Goal: Information Seeking & Learning: Learn about a topic

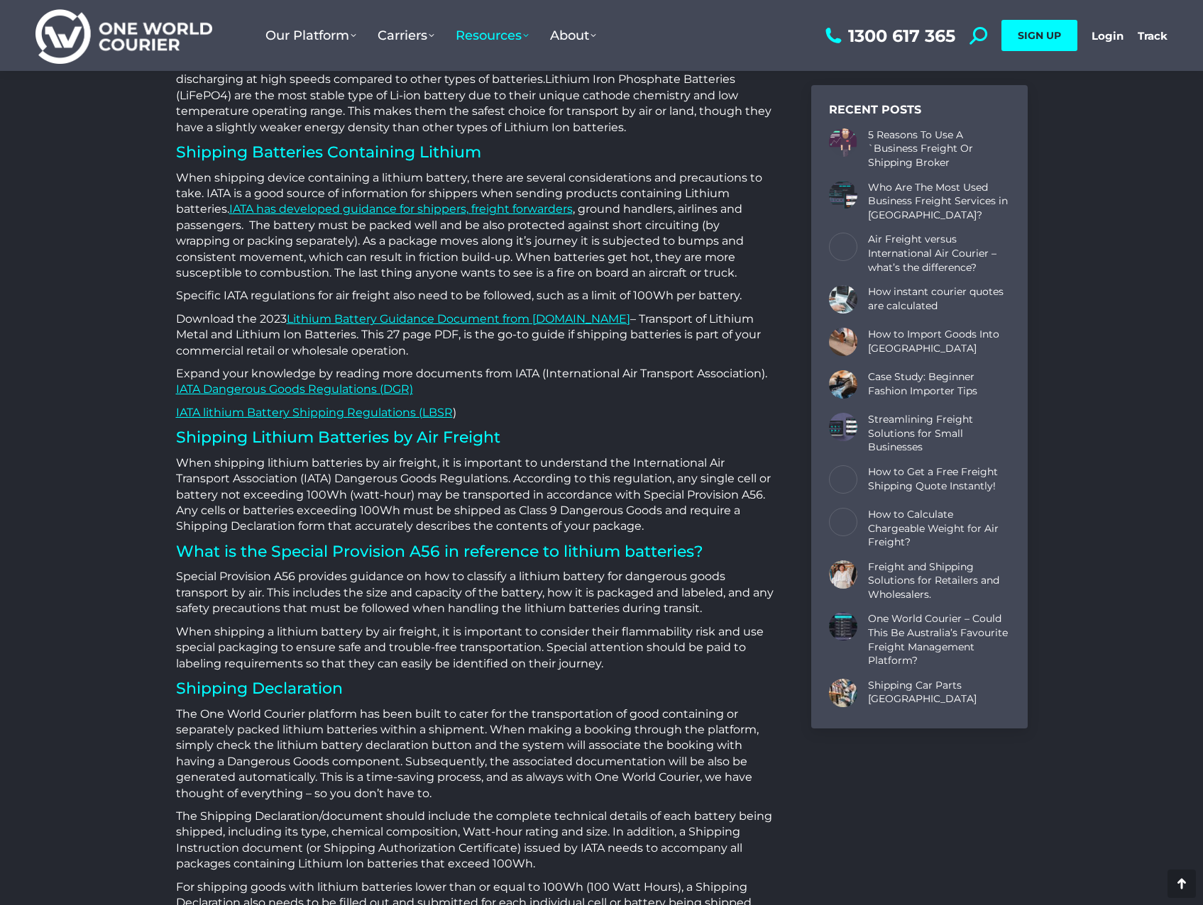
scroll to position [2484, 0]
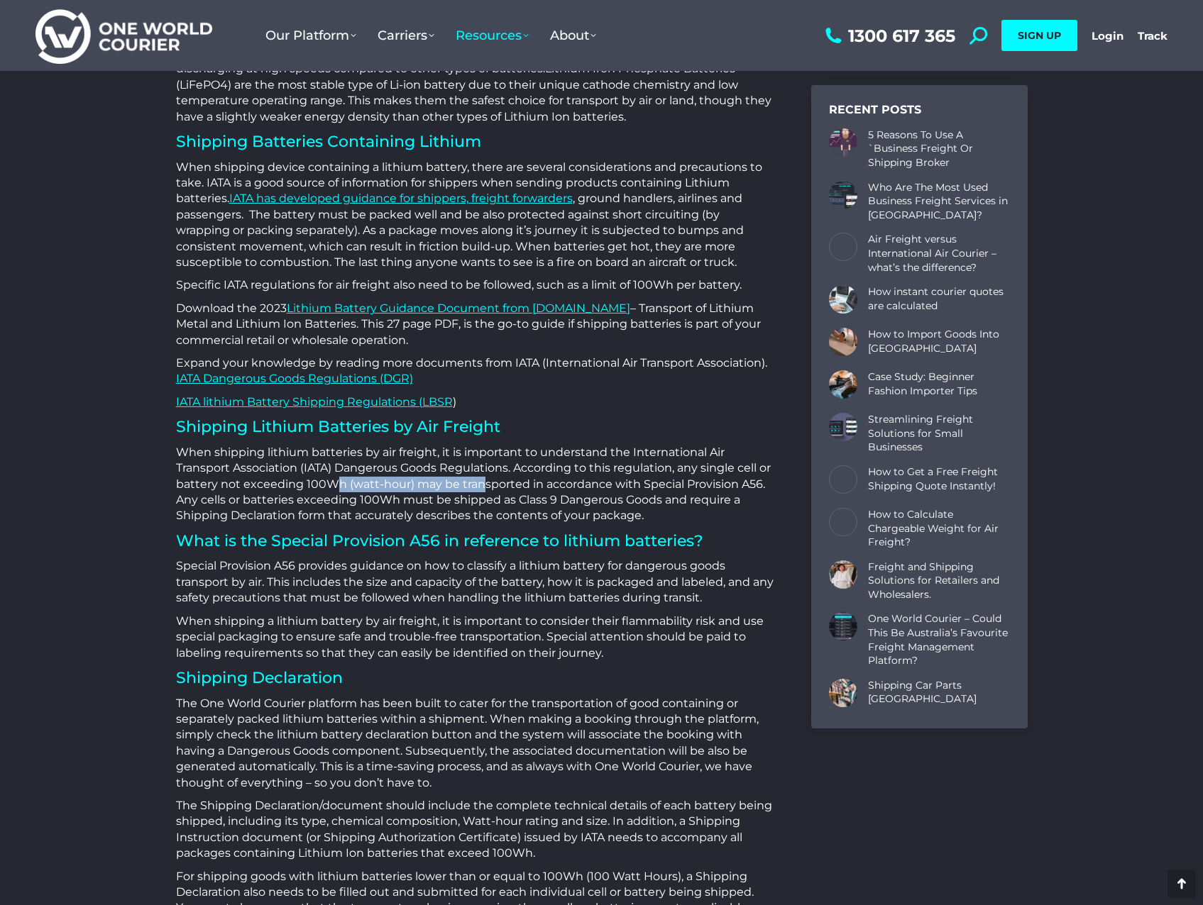
drag, startPoint x: 338, startPoint y: 485, endPoint x: 479, endPoint y: 484, distance: 140.5
click at [479, 484] on p "When shipping lithium batteries by air freight, it is important to understand t…" at bounding box center [476, 484] width 600 height 79
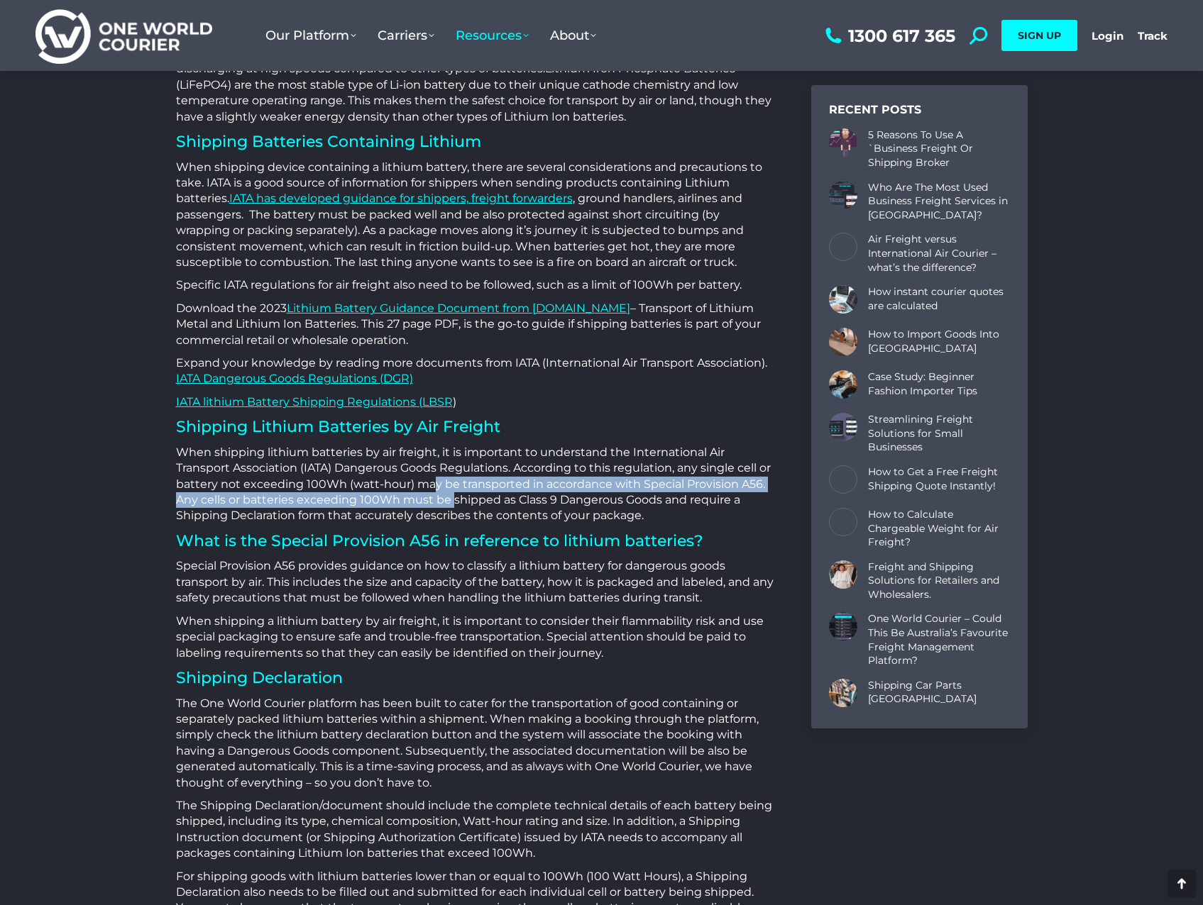
drag, startPoint x: 432, startPoint y: 485, endPoint x: 450, endPoint y: 505, distance: 26.1
click at [450, 505] on p "When shipping lithium batteries by air freight, it is important to understand t…" at bounding box center [476, 484] width 600 height 79
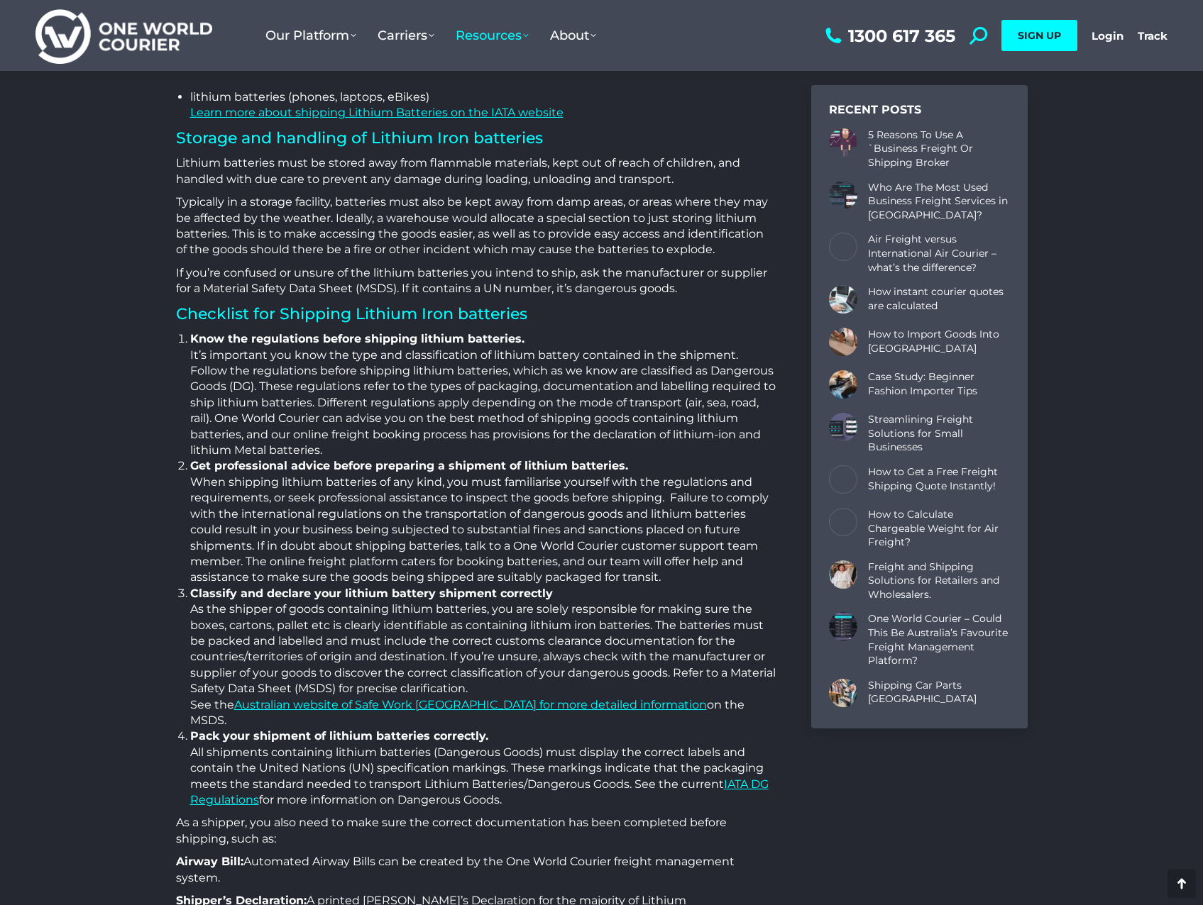
scroll to position [4400, 0]
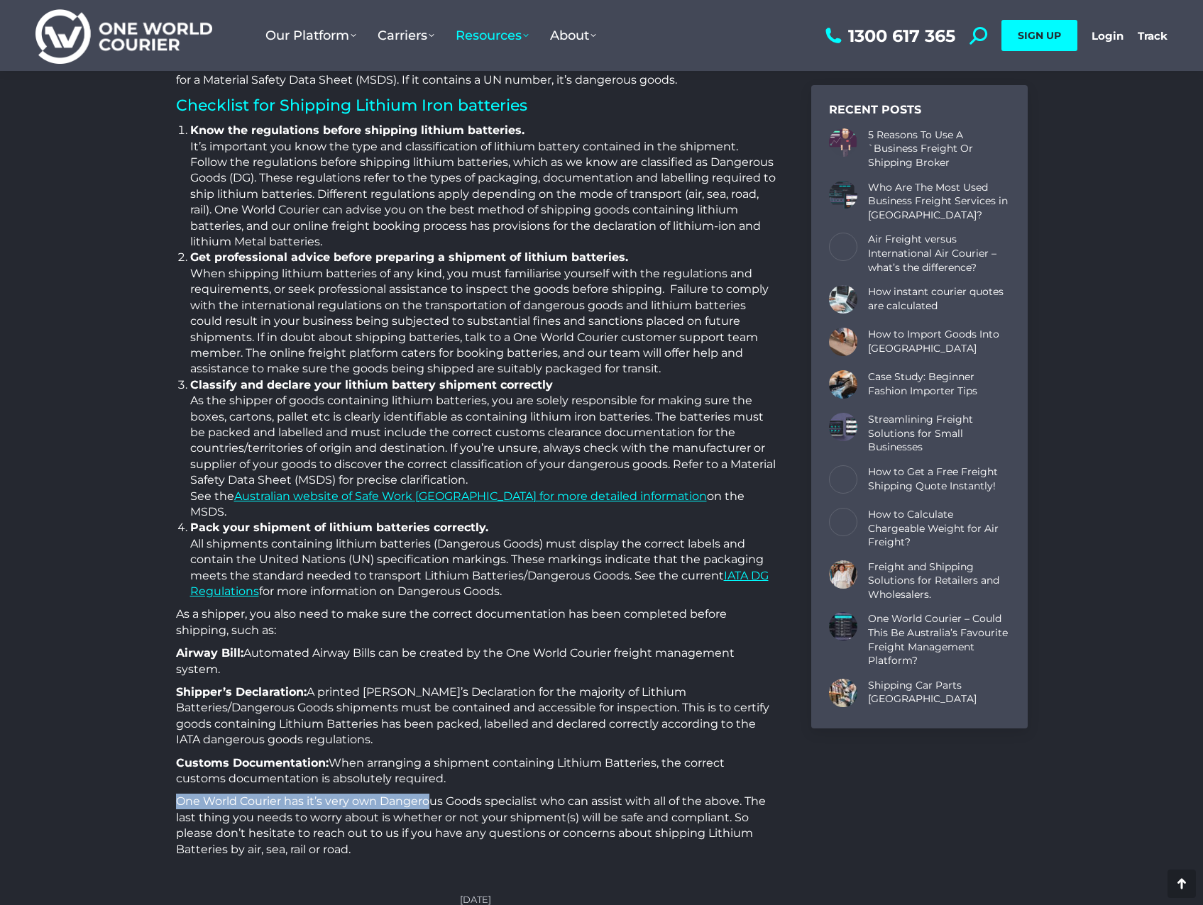
drag, startPoint x: 175, startPoint y: 788, endPoint x: 429, endPoint y: 793, distance: 254.1
click at [429, 794] on p "One World Courier has it’s very own Dangerous Goods specialist who can assist w…" at bounding box center [476, 826] width 600 height 64
drag, startPoint x: 382, startPoint y: 788, endPoint x: 537, endPoint y: 784, distance: 155.5
click at [537, 794] on p "One World Courier has it’s very own Dangerous Goods specialist who can assist w…" at bounding box center [476, 826] width 600 height 64
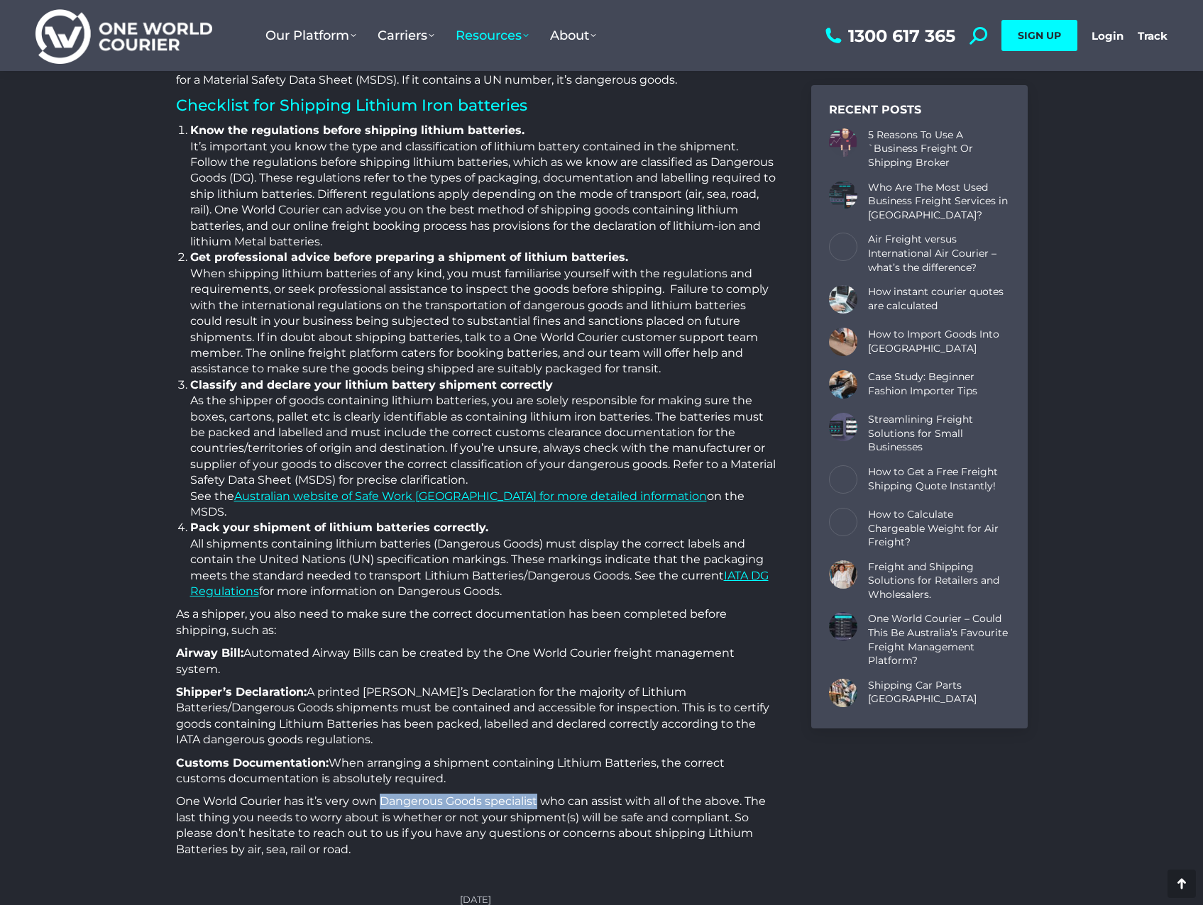
drag, startPoint x: 537, startPoint y: 784, endPoint x: 538, endPoint y: 793, distance: 8.5
click at [537, 794] on p "One World Courier has it’s very own Dangerous Goods specialist who can assist w…" at bounding box center [476, 826] width 600 height 64
